Goal: Find specific page/section: Find specific page/section

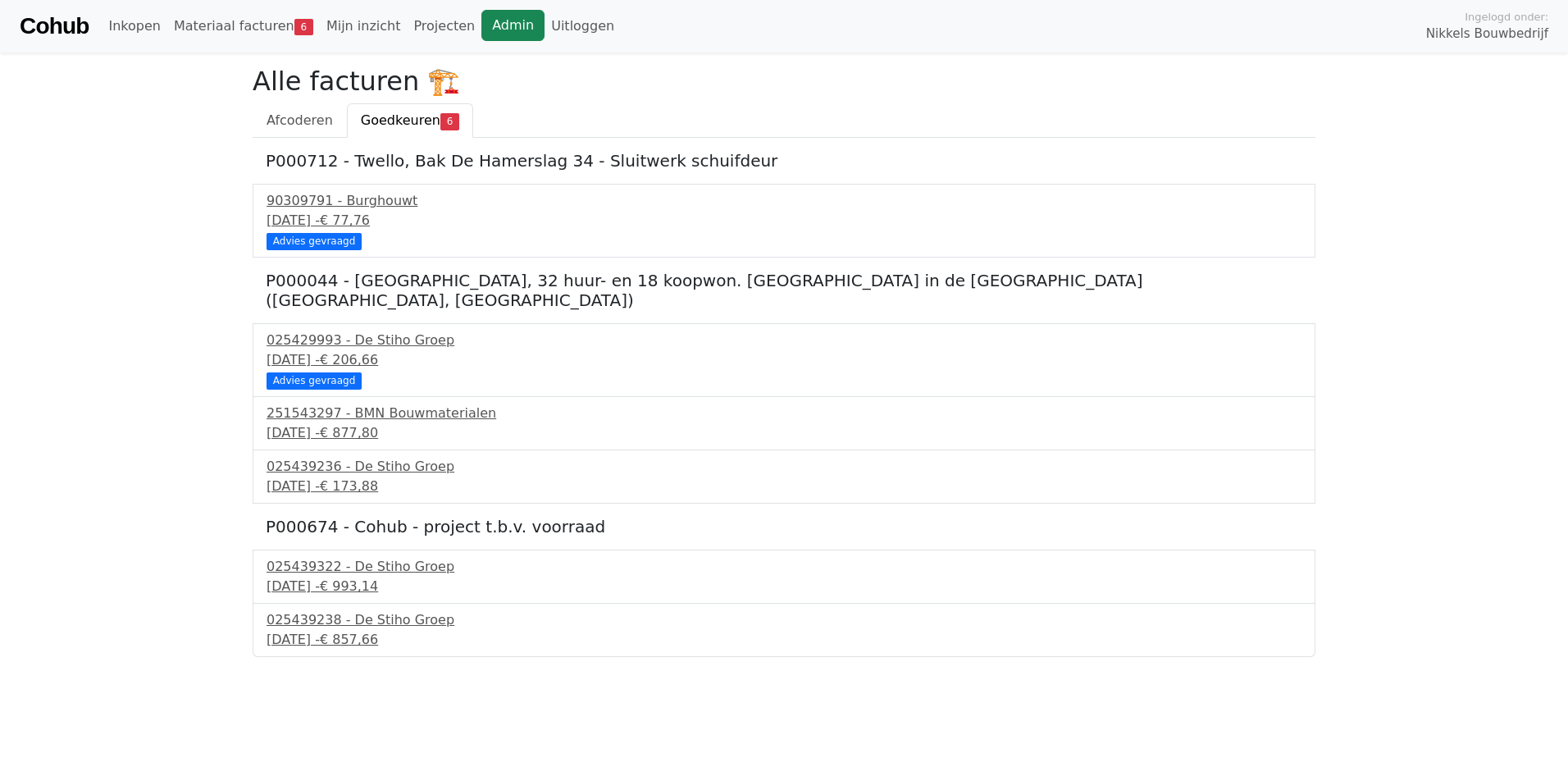
click at [504, 17] on link "Admin" at bounding box center [513, 26] width 63 height 32
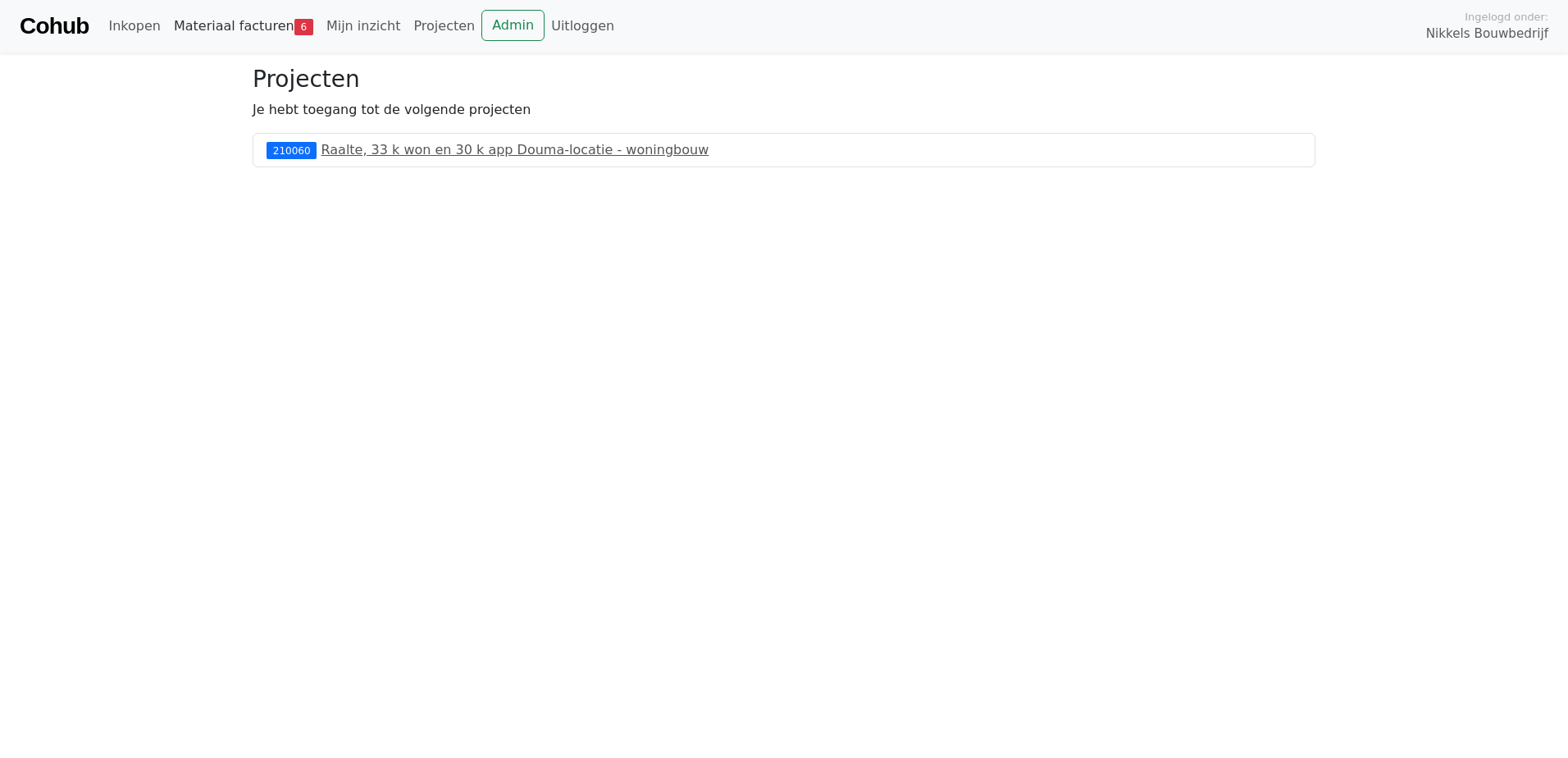
click at [203, 24] on link "Materiaal facturen 6" at bounding box center [243, 26] width 153 height 32
